Goal: Find specific page/section: Find specific page/section

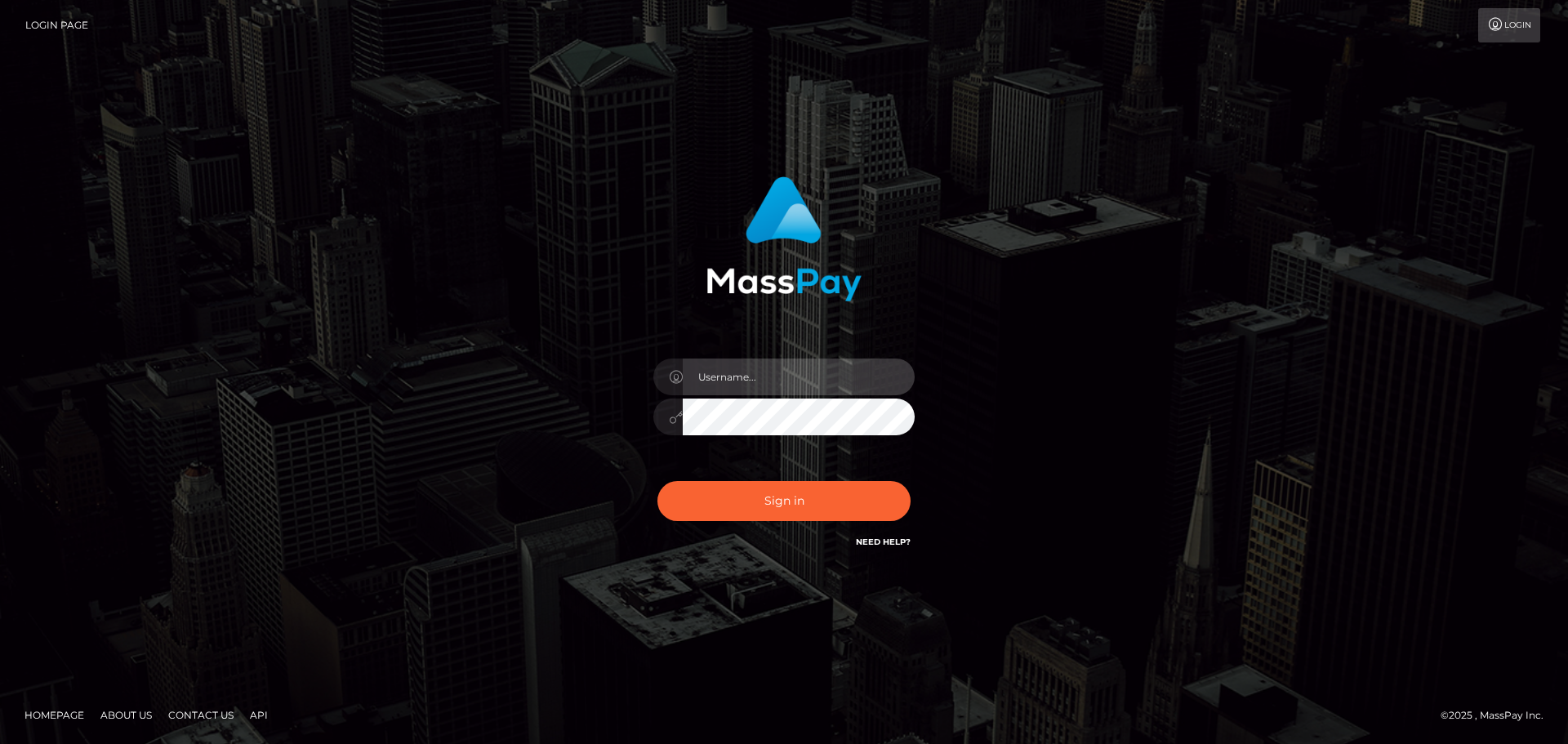
click at [720, 379] on input "text" at bounding box center [798, 377] width 232 height 37
type input "carly.throne"
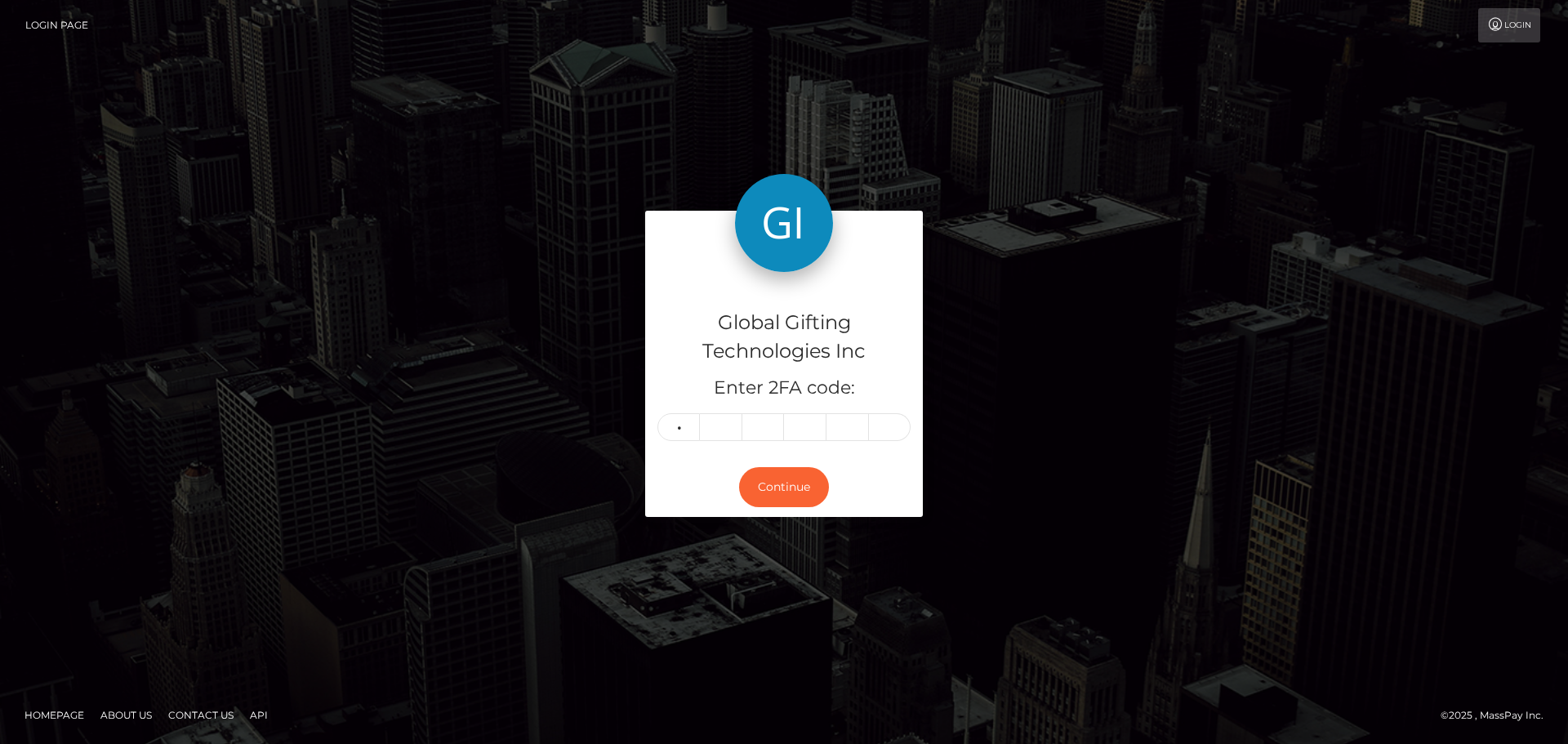
type input "8"
type input "0"
type input "4"
type input "7"
type input "0"
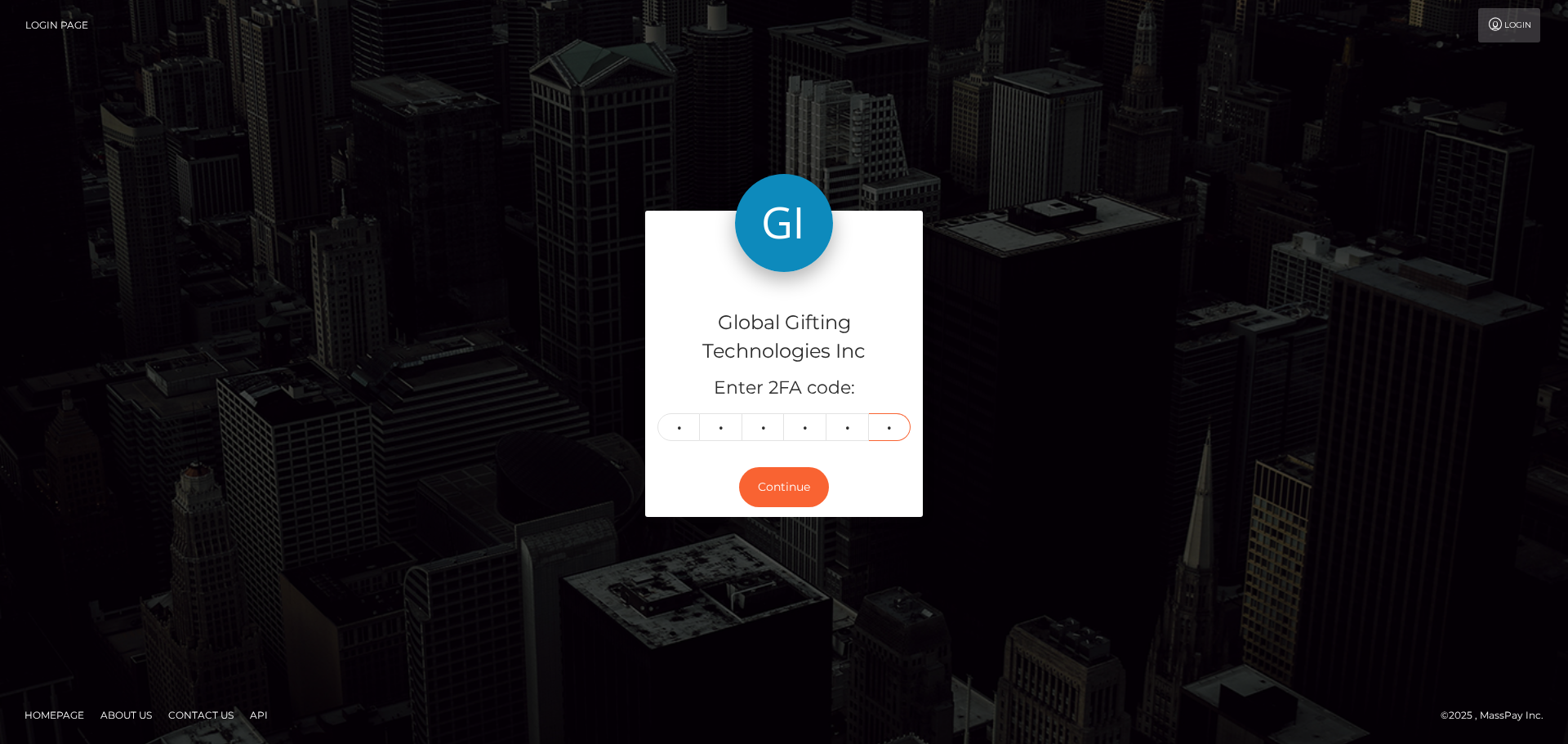
type input "4"
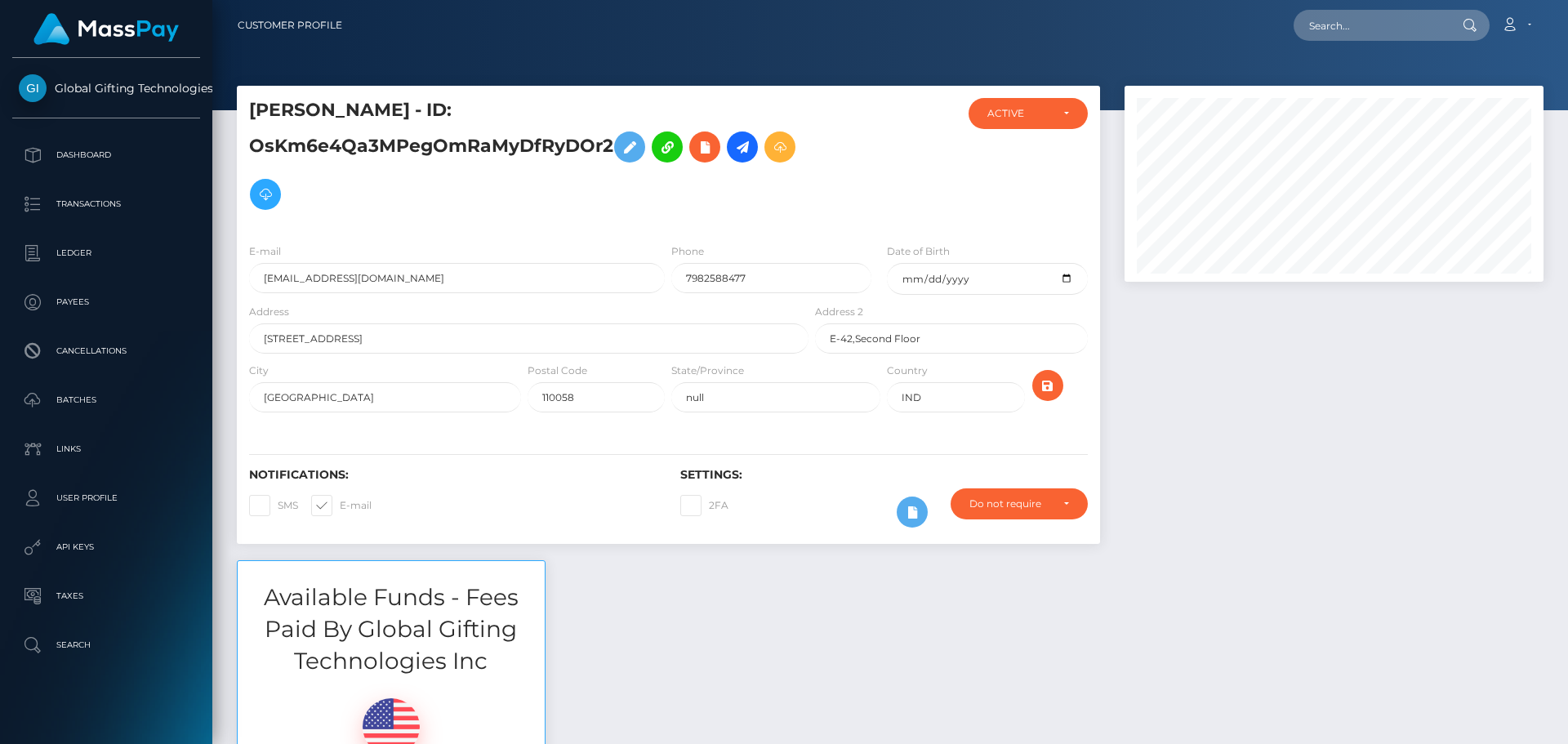
scroll to position [196, 420]
drag, startPoint x: 1323, startPoint y: 356, endPoint x: 1315, endPoint y: 363, distance: 10.6
click at [1322, 357] on div at bounding box center [1334, 322] width 444 height 475
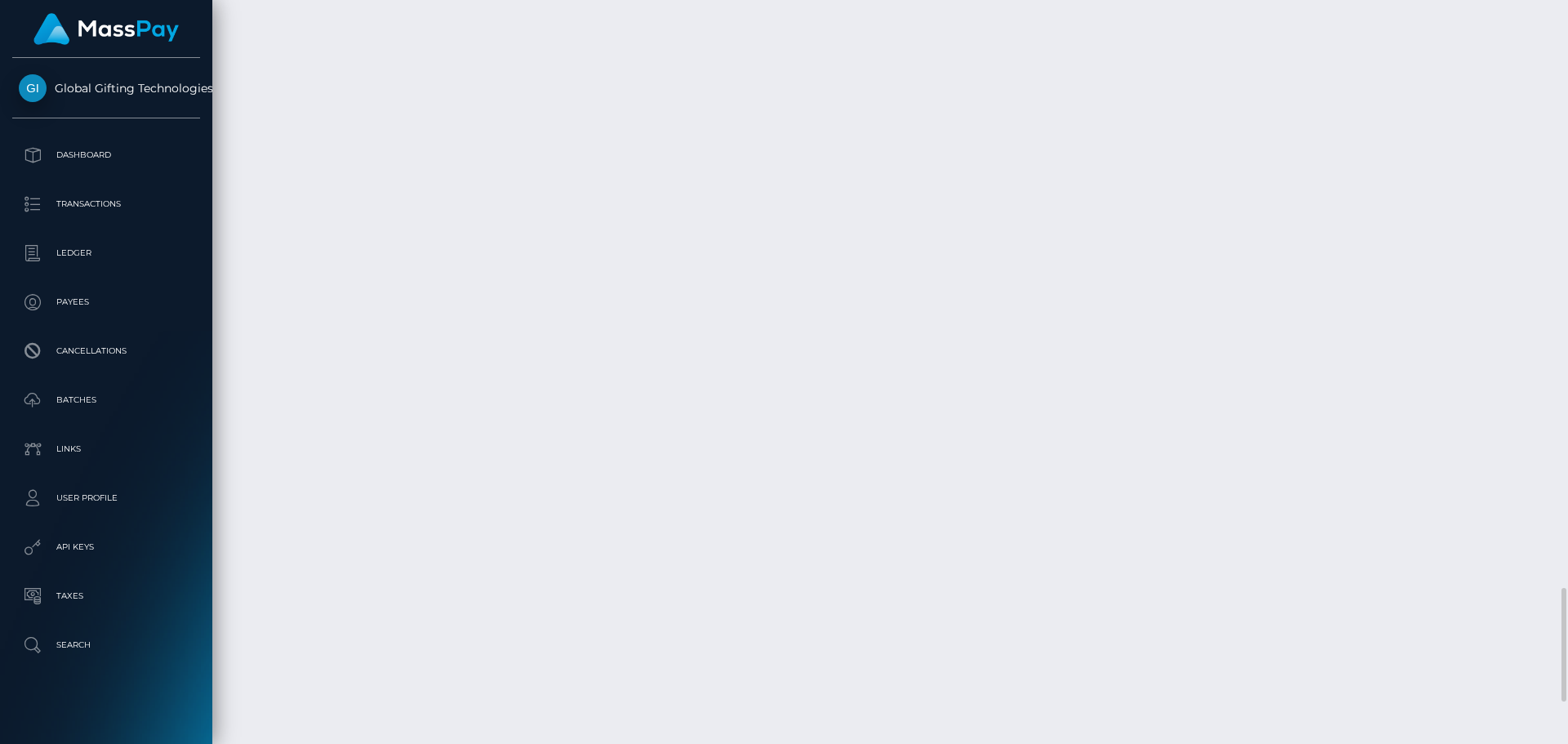
scroll to position [3920, 0]
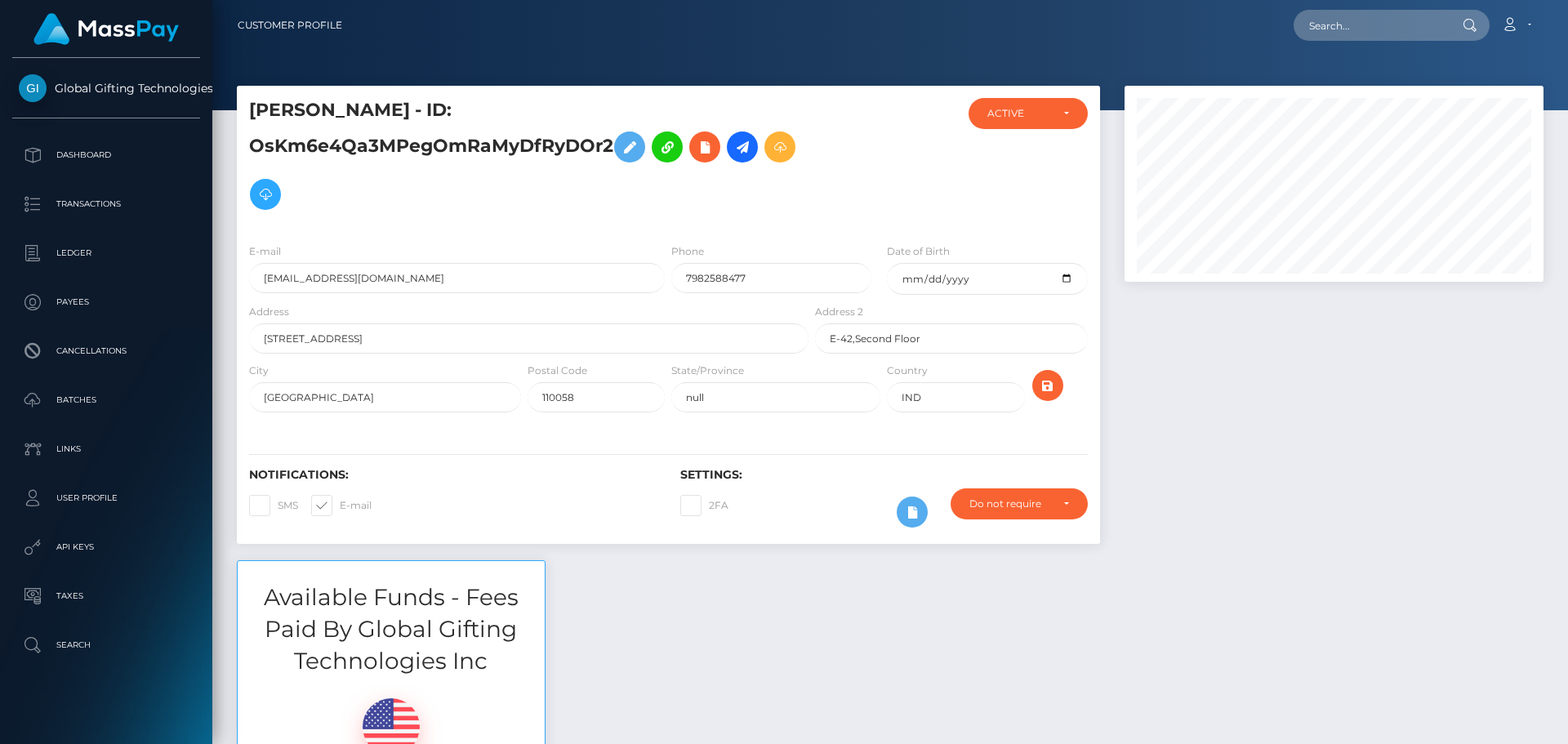
scroll to position [196, 420]
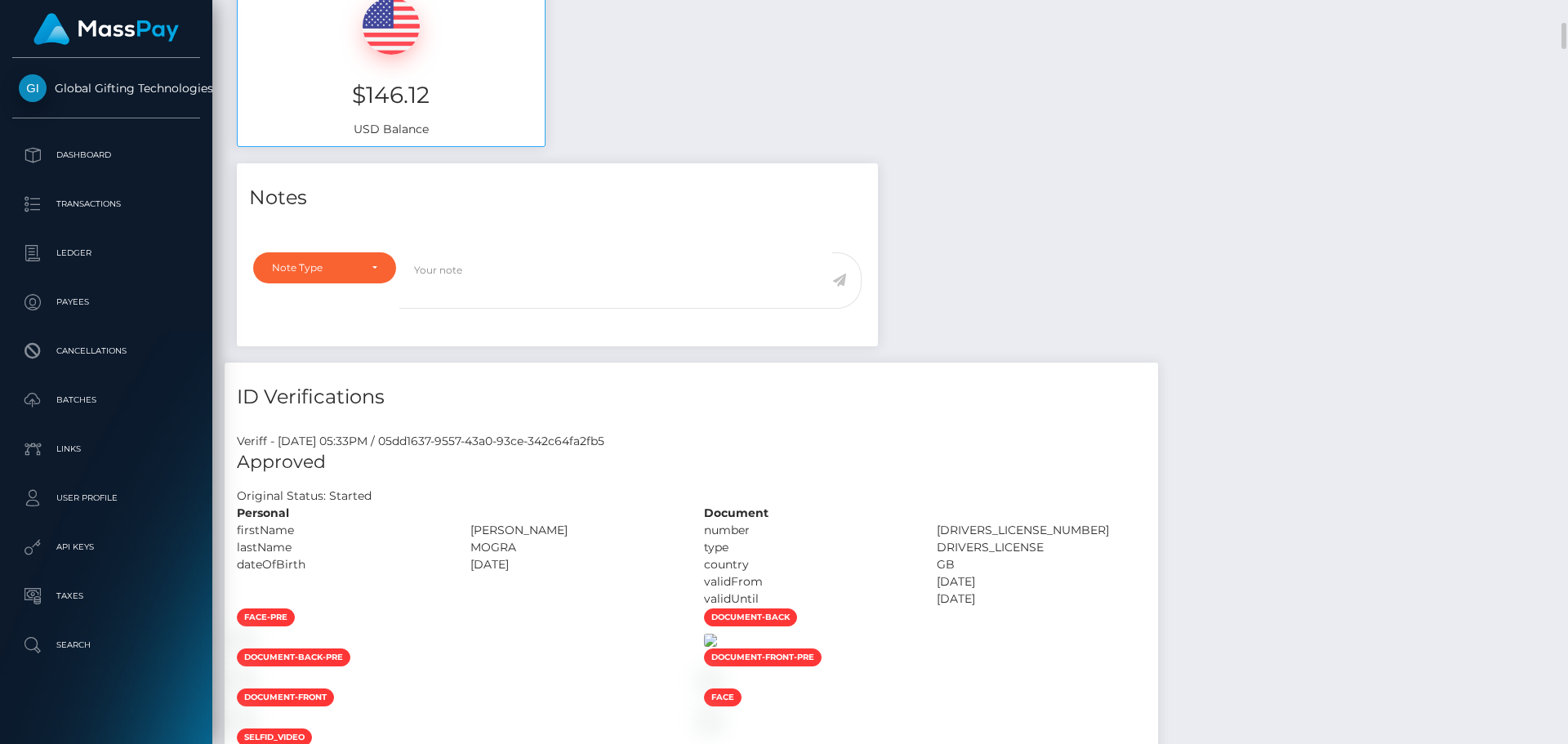
scroll to position [1062, 0]
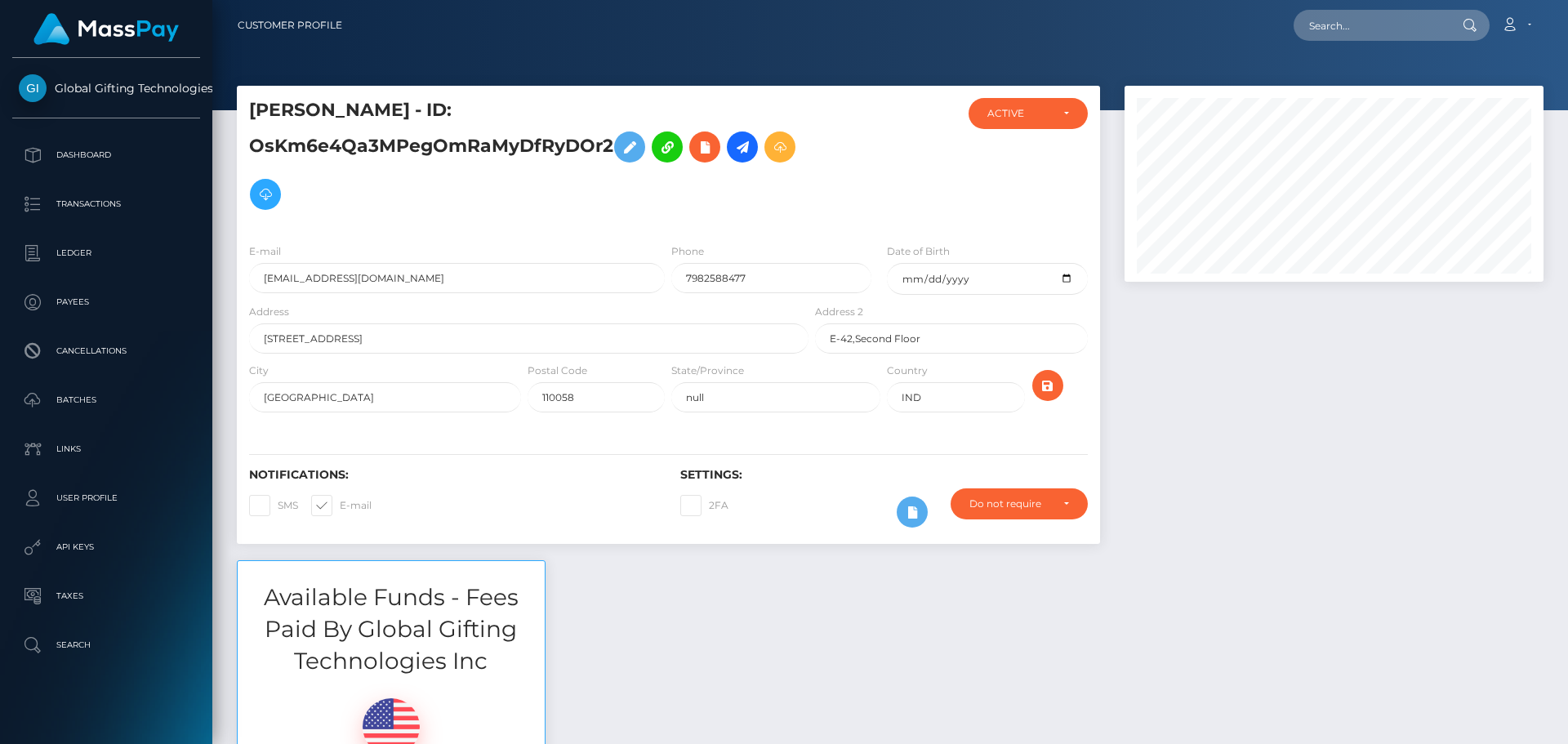
scroll to position [196, 420]
